Goal: Task Accomplishment & Management: Manage account settings

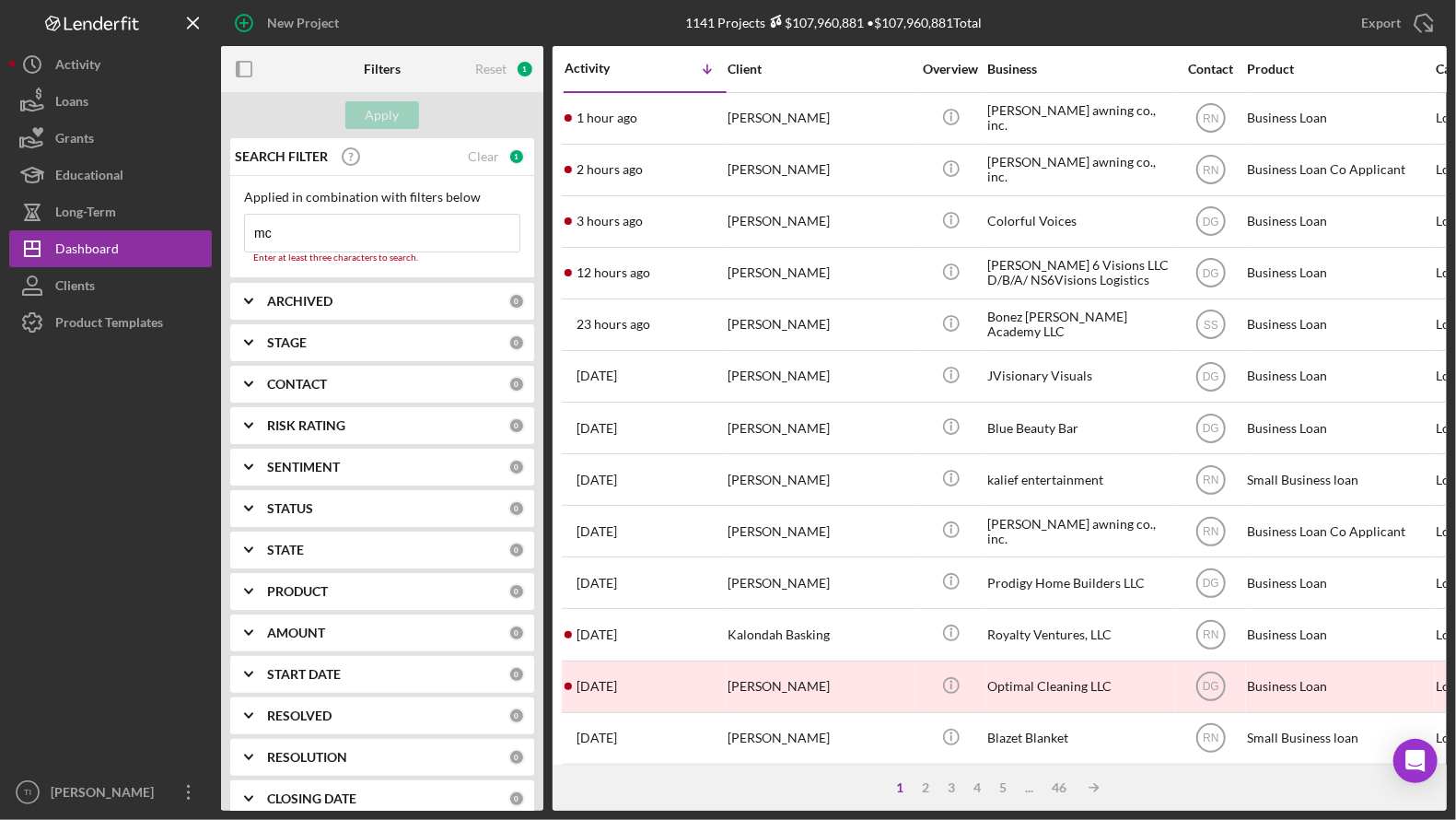
type input "mc roofing"
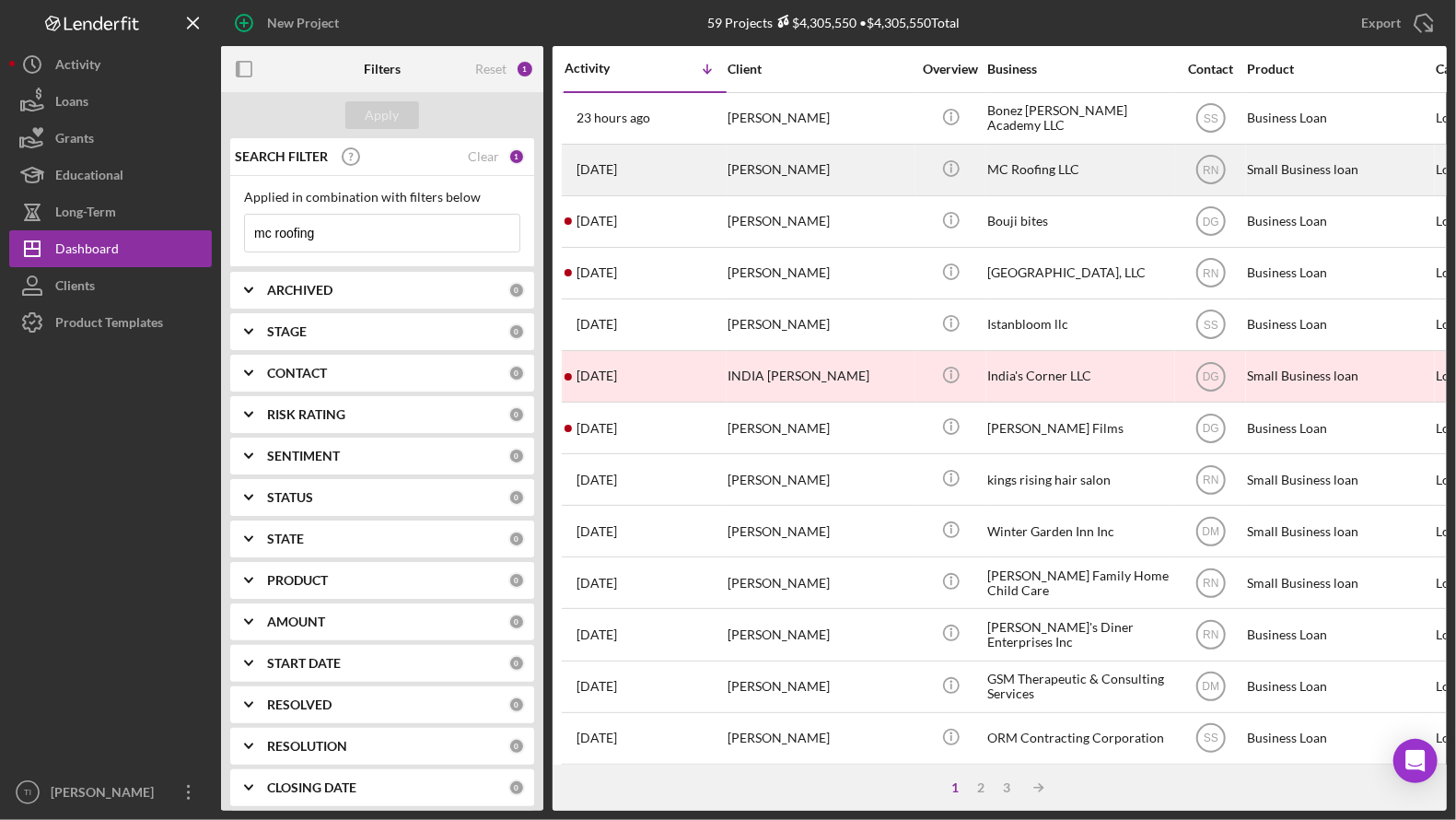
click at [755, 165] on div "[PERSON_NAME]" at bounding box center [820, 170] width 184 height 49
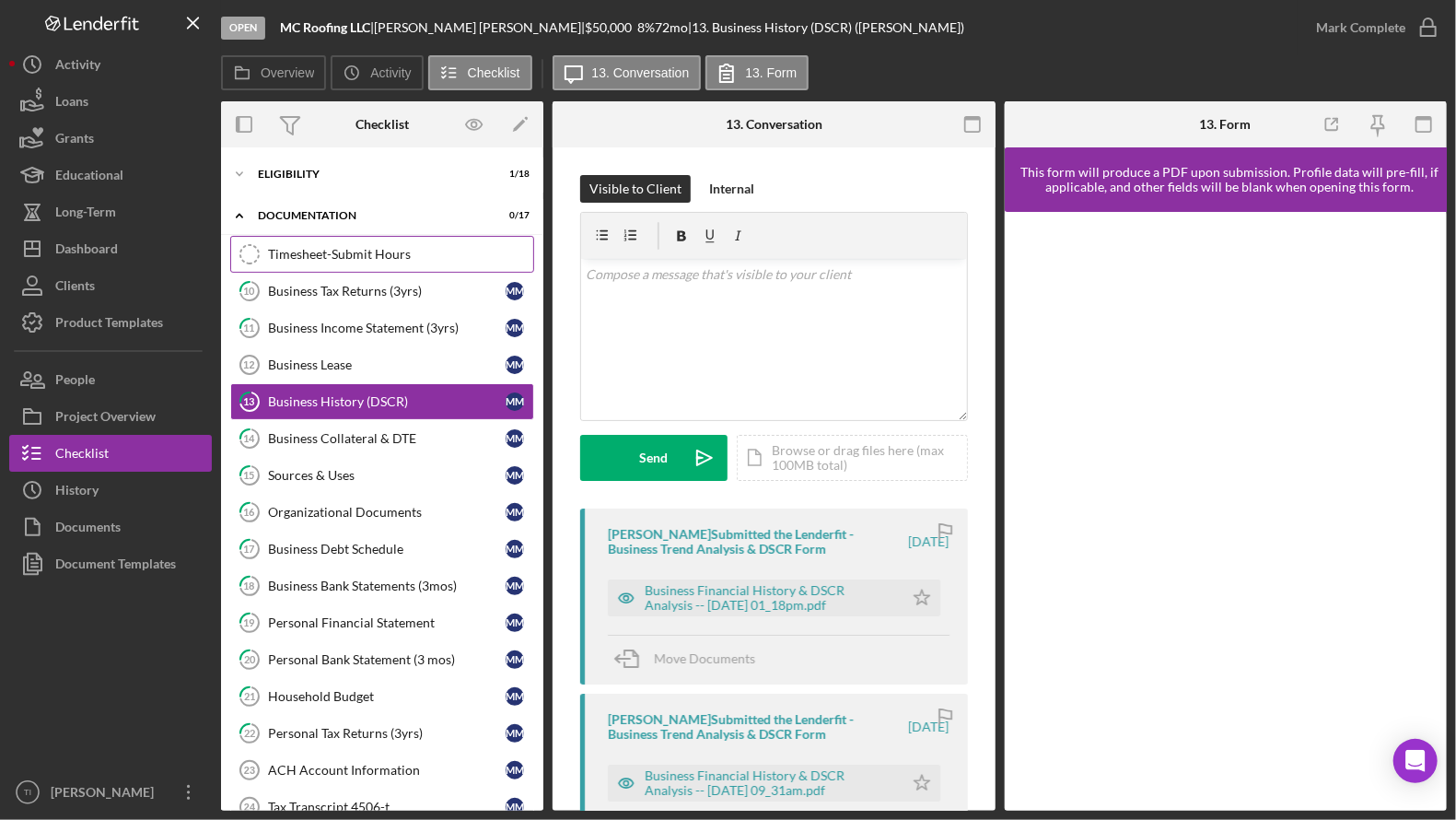
click at [367, 262] on link "Timesheet-Submit Hours Timesheet-Submit Hours" at bounding box center [382, 254] width 304 height 37
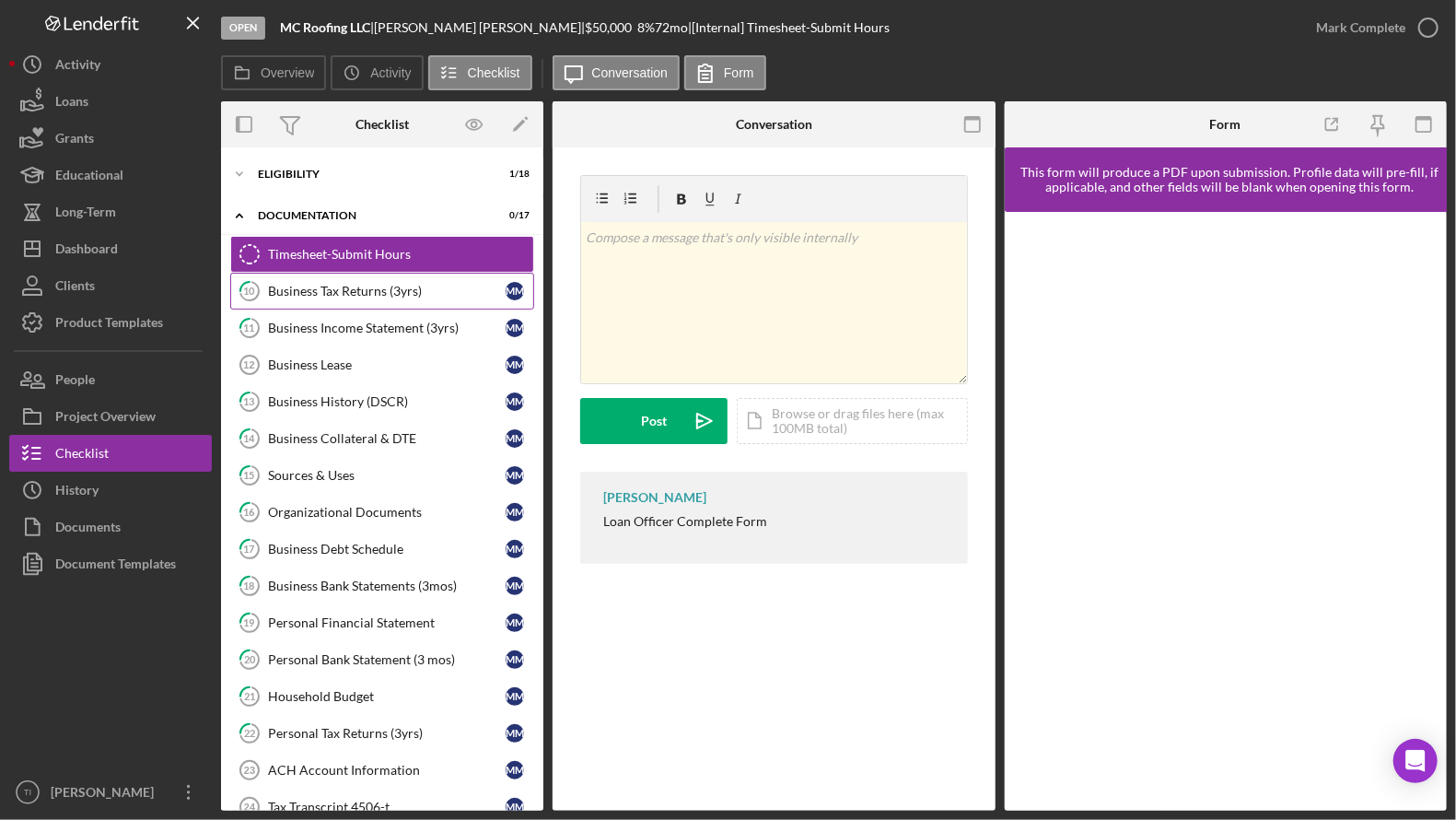
click at [308, 305] on link "10 Business Tax Returns (3yrs) M M" at bounding box center [382, 291] width 304 height 37
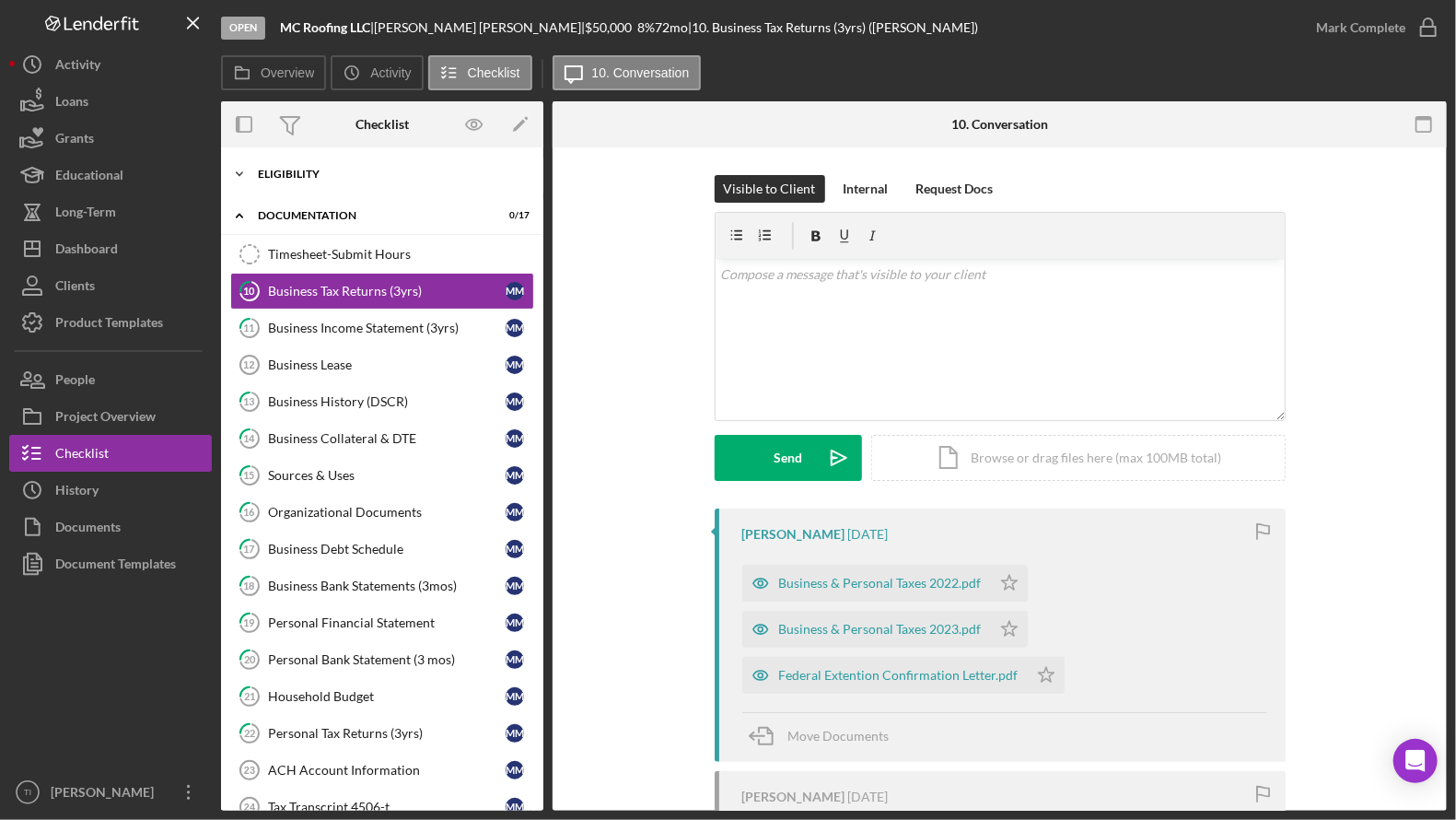
click at [243, 172] on icon "Icon/Expander" at bounding box center [239, 174] width 37 height 37
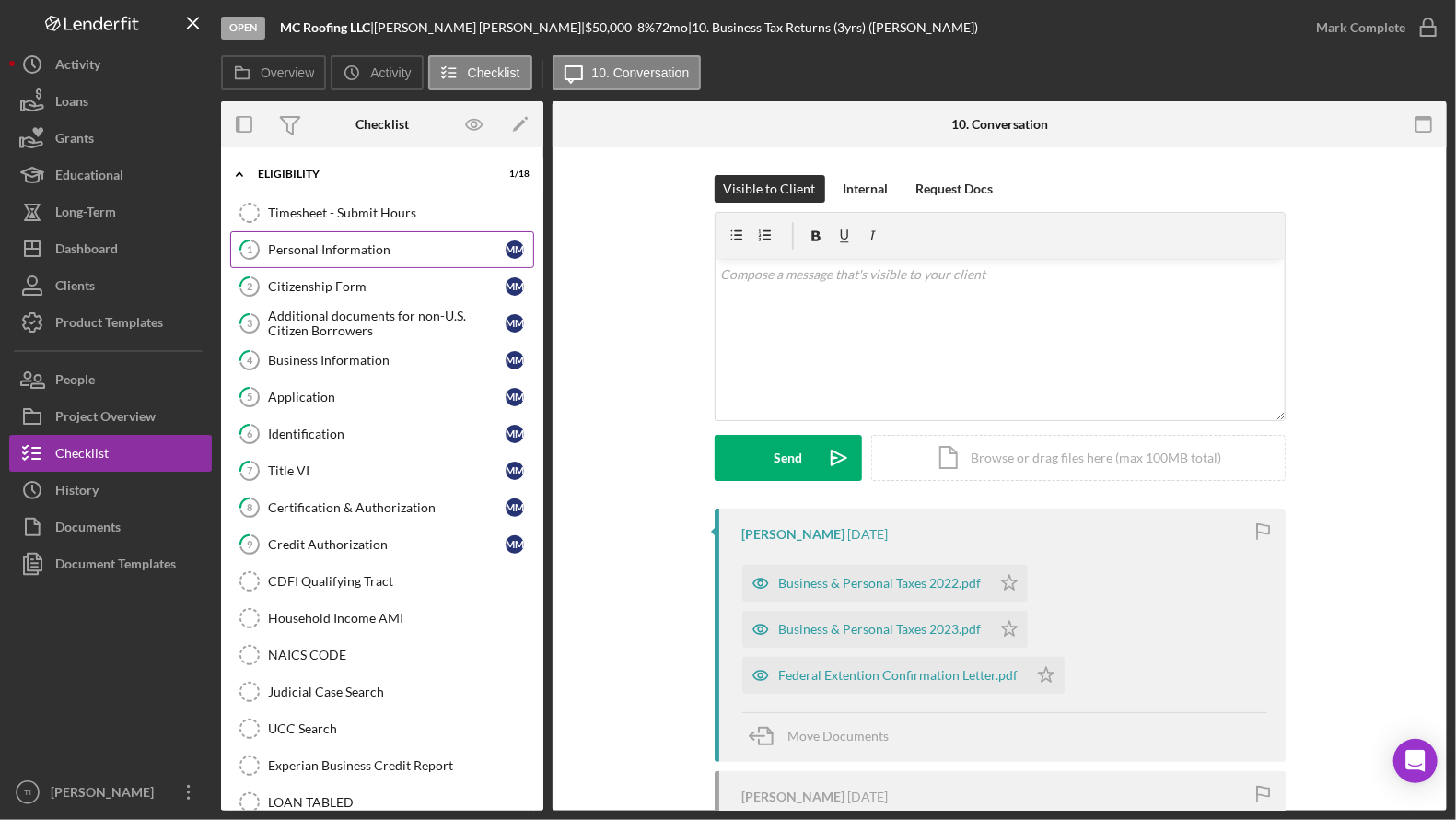
click at [325, 253] on div "Personal Information" at bounding box center [386, 249] width 238 height 14
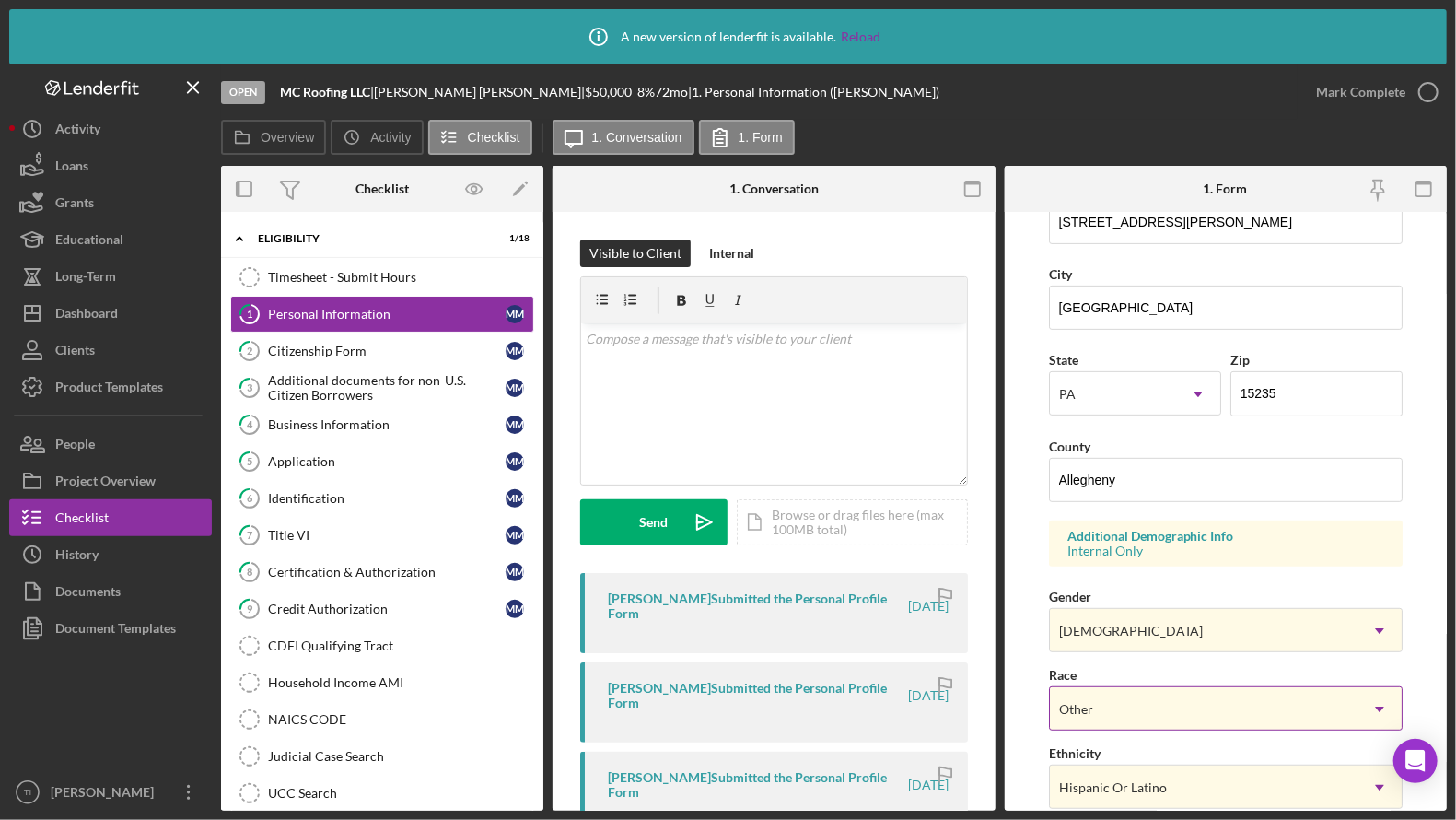
scroll to position [104, 0]
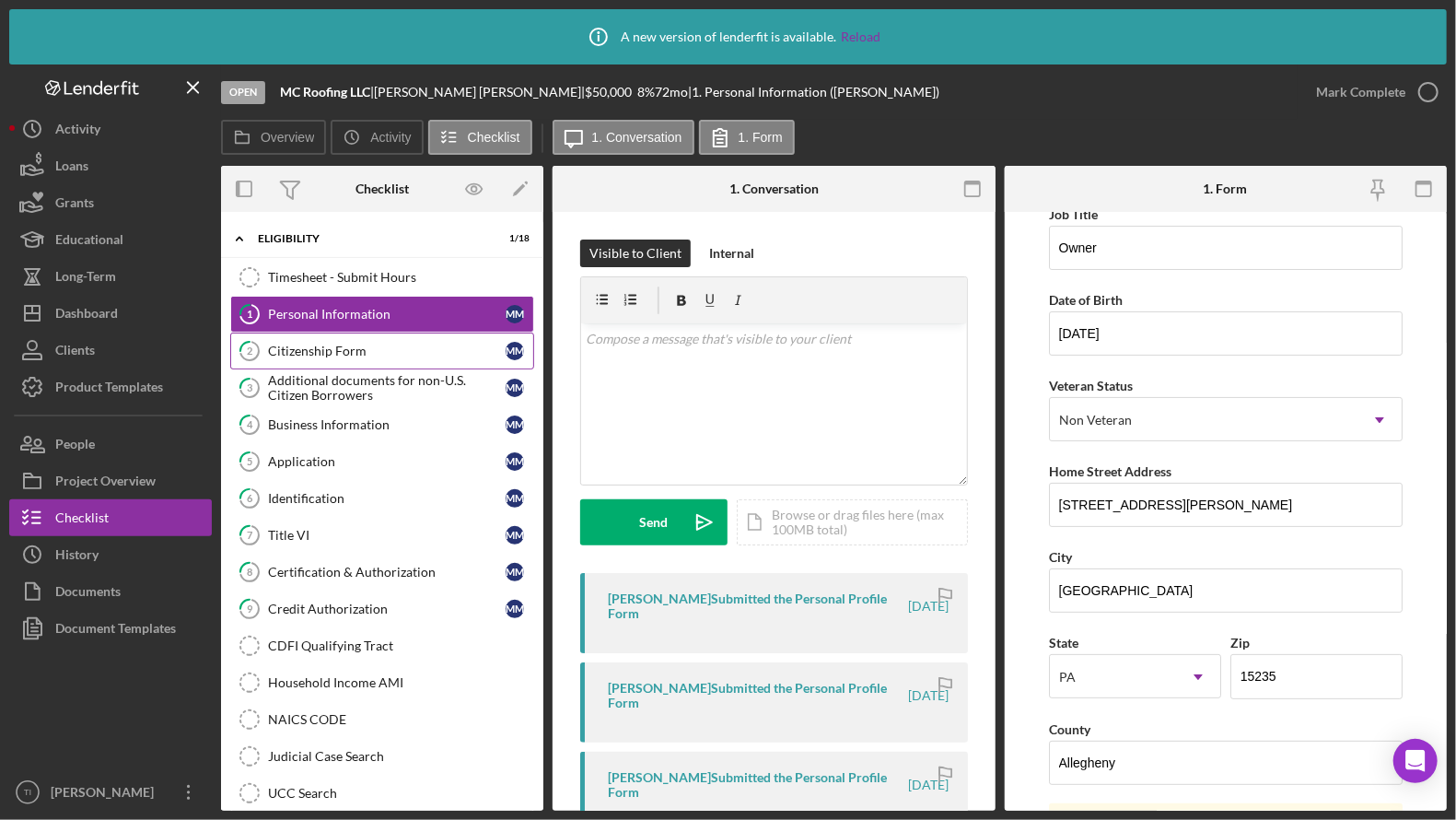
click at [354, 344] on div "Citizenship Form" at bounding box center [386, 350] width 238 height 14
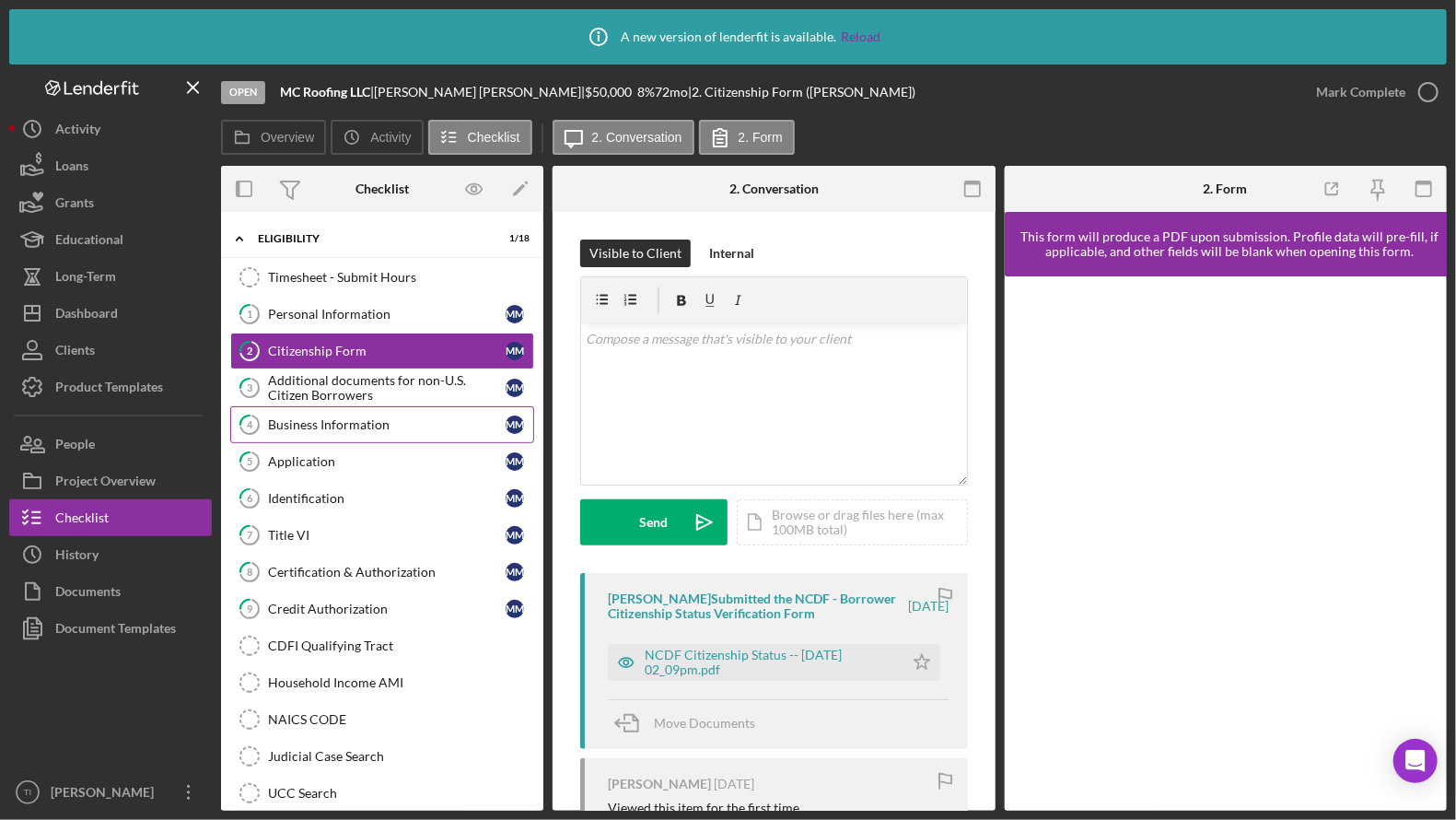
click at [342, 415] on link "4 Business Information M M" at bounding box center [382, 425] width 304 height 37
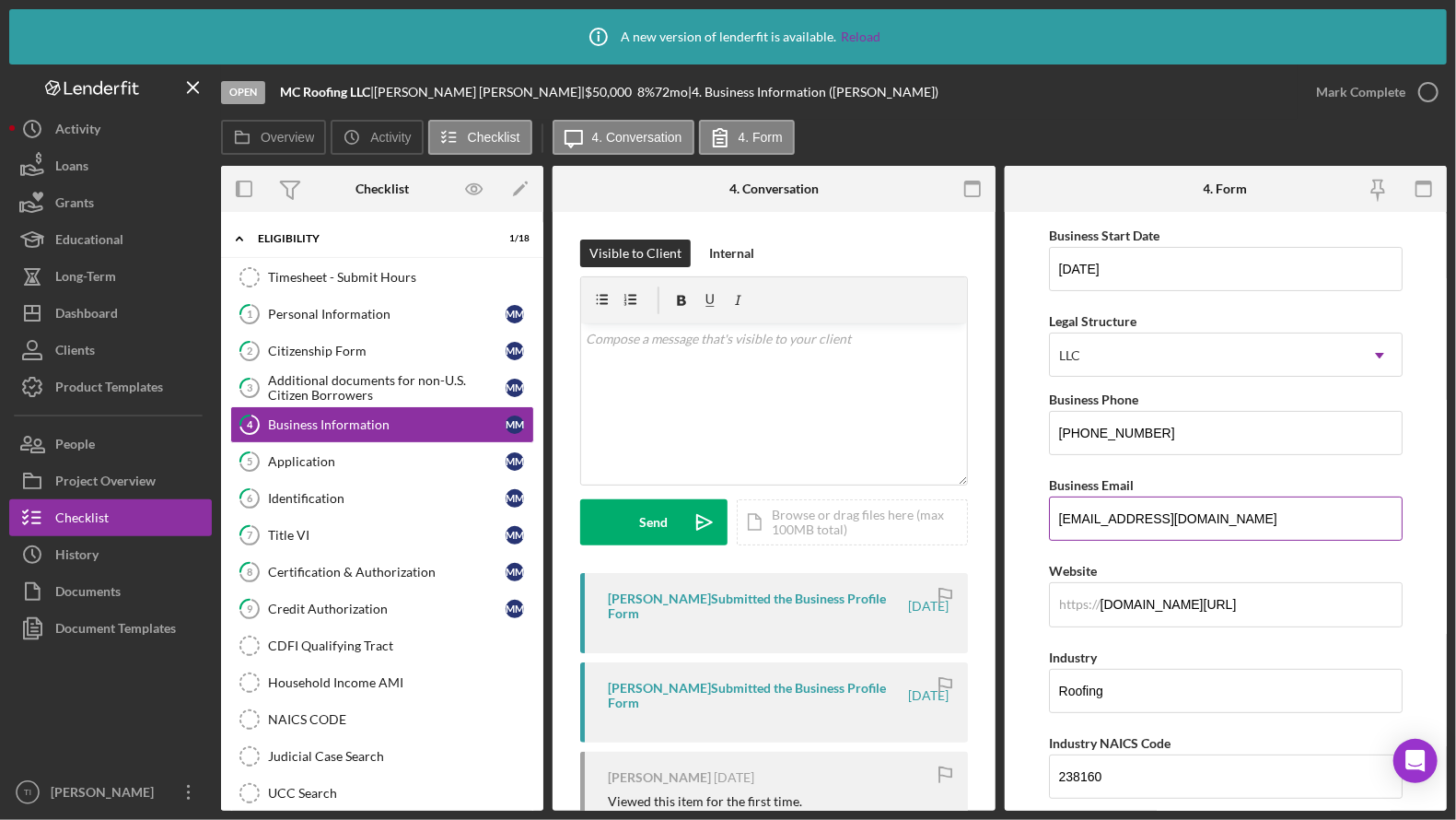
scroll to position [184, 0]
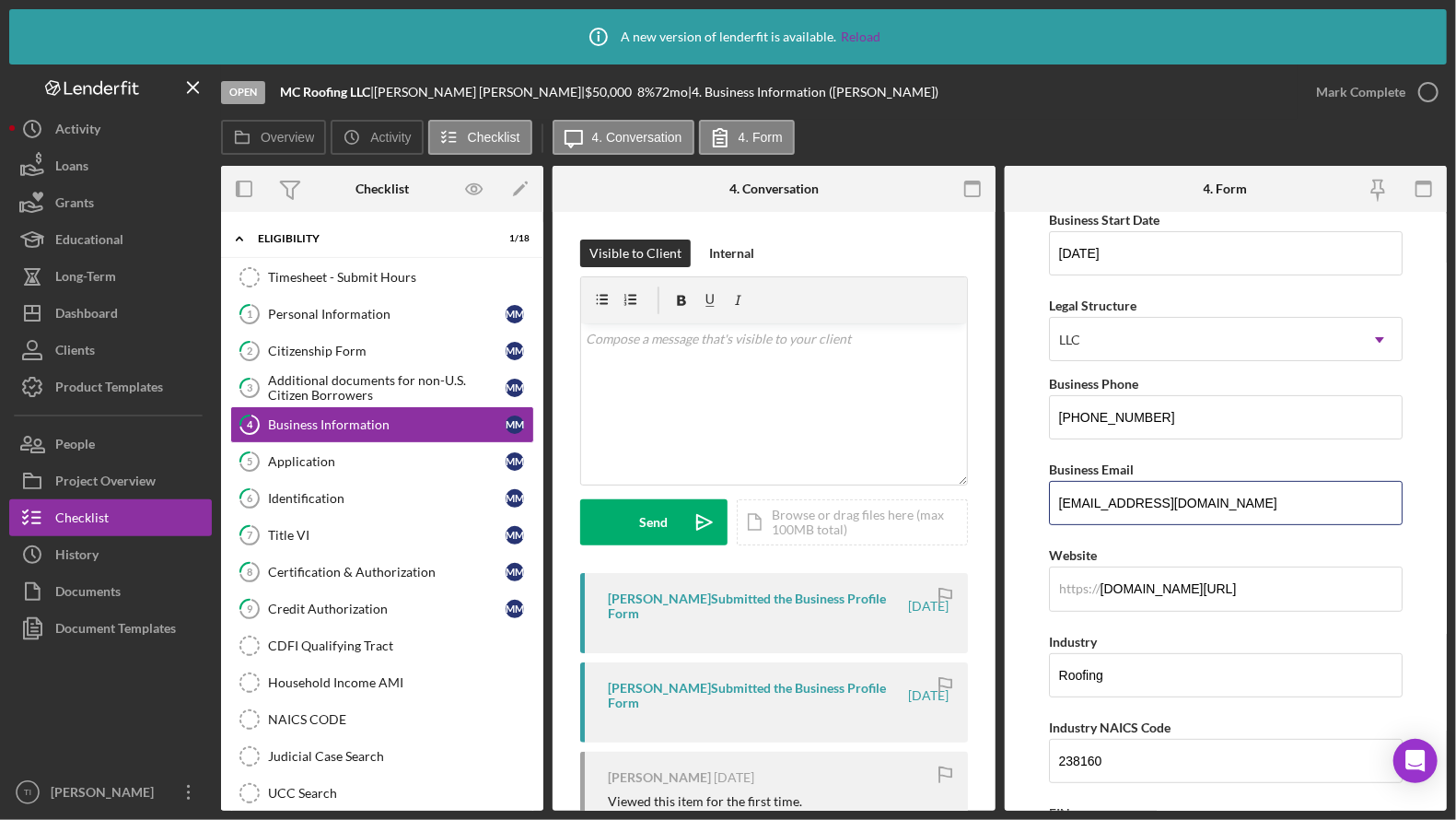
drag, startPoint x: 1211, startPoint y: 496, endPoint x: 951, endPoint y: 489, distance: 260.1
click at [951, 489] on div "Overview Internal Workflow Stage Open Icon/Dropdown Arrow Archive (can unarchiv…" at bounding box center [834, 489] width 1226 height 645
